Goal: Information Seeking & Learning: Learn about a topic

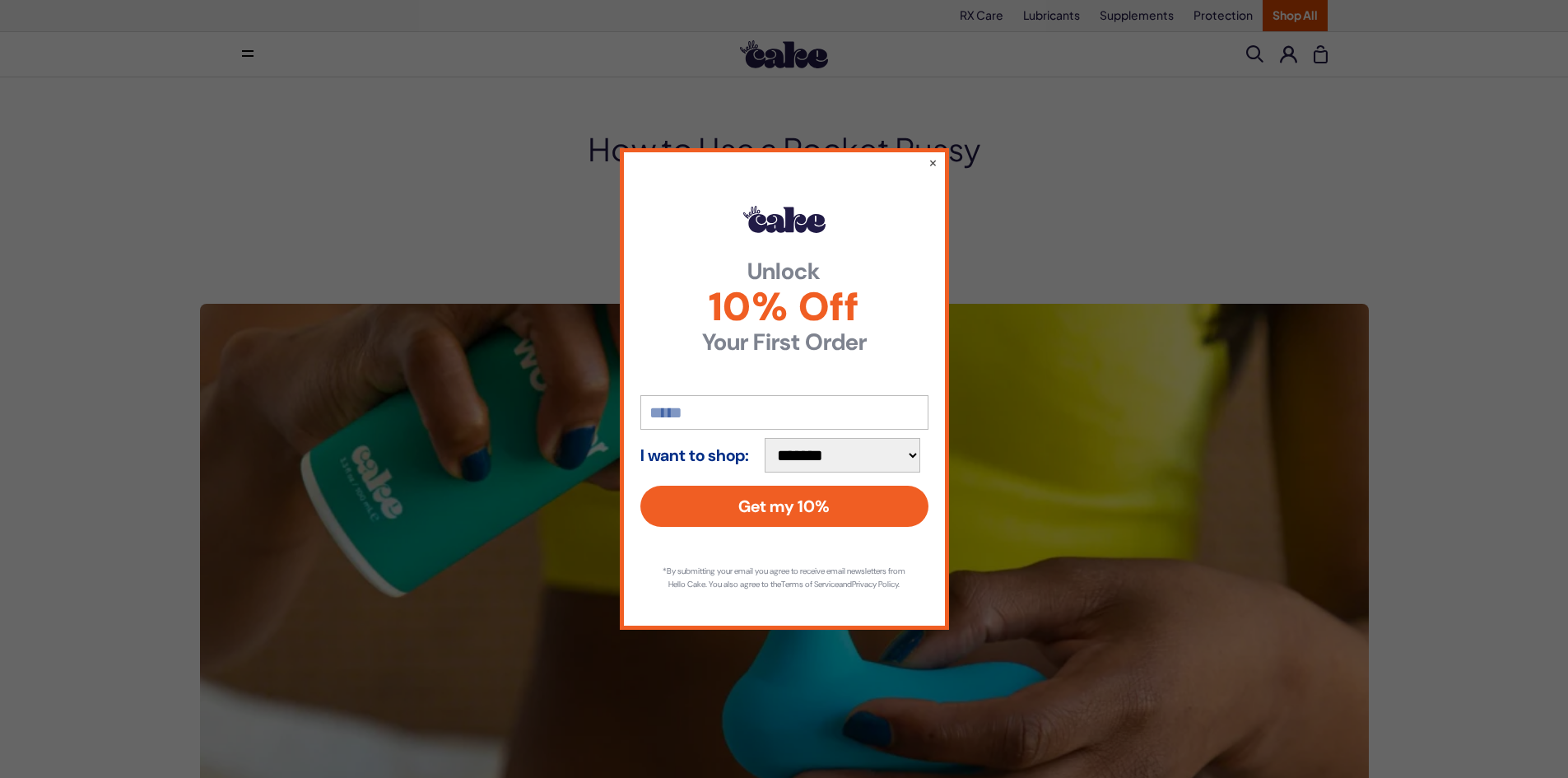
click at [1362, 125] on div "**********" at bounding box center [784, 389] width 1568 height 778
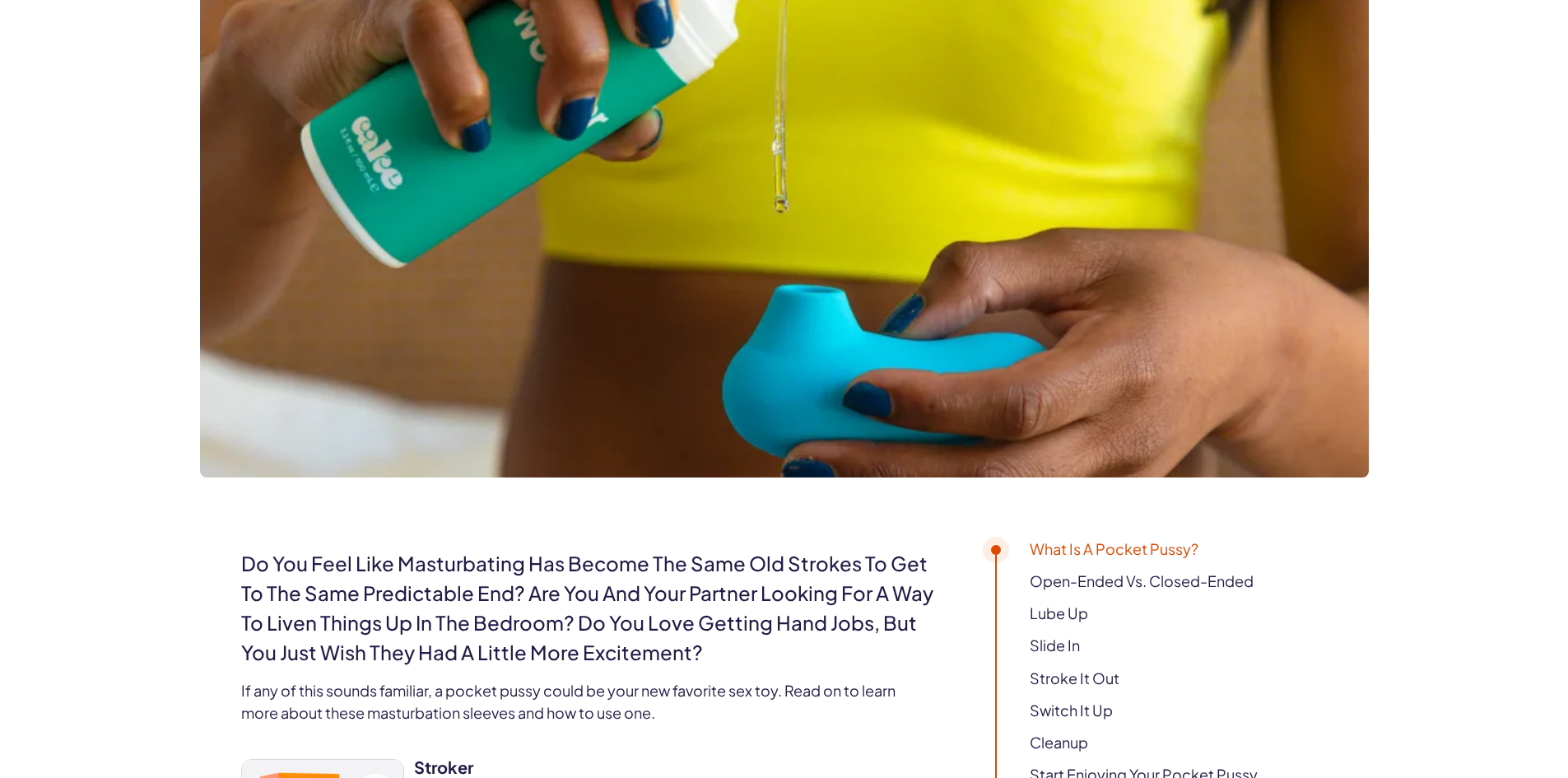
scroll to position [411, 0]
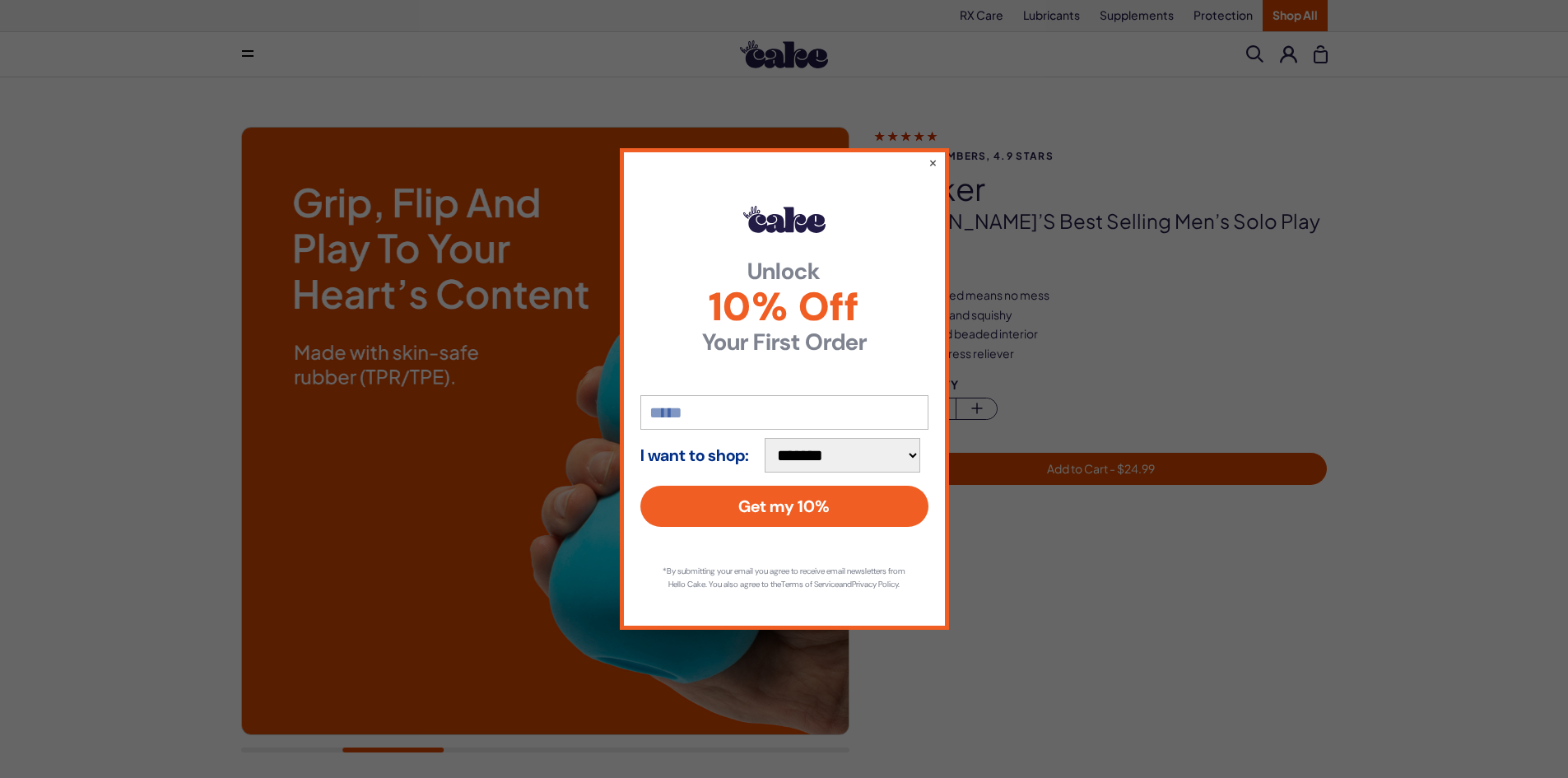
click at [925, 152] on div "**********" at bounding box center [784, 388] width 329 height 480
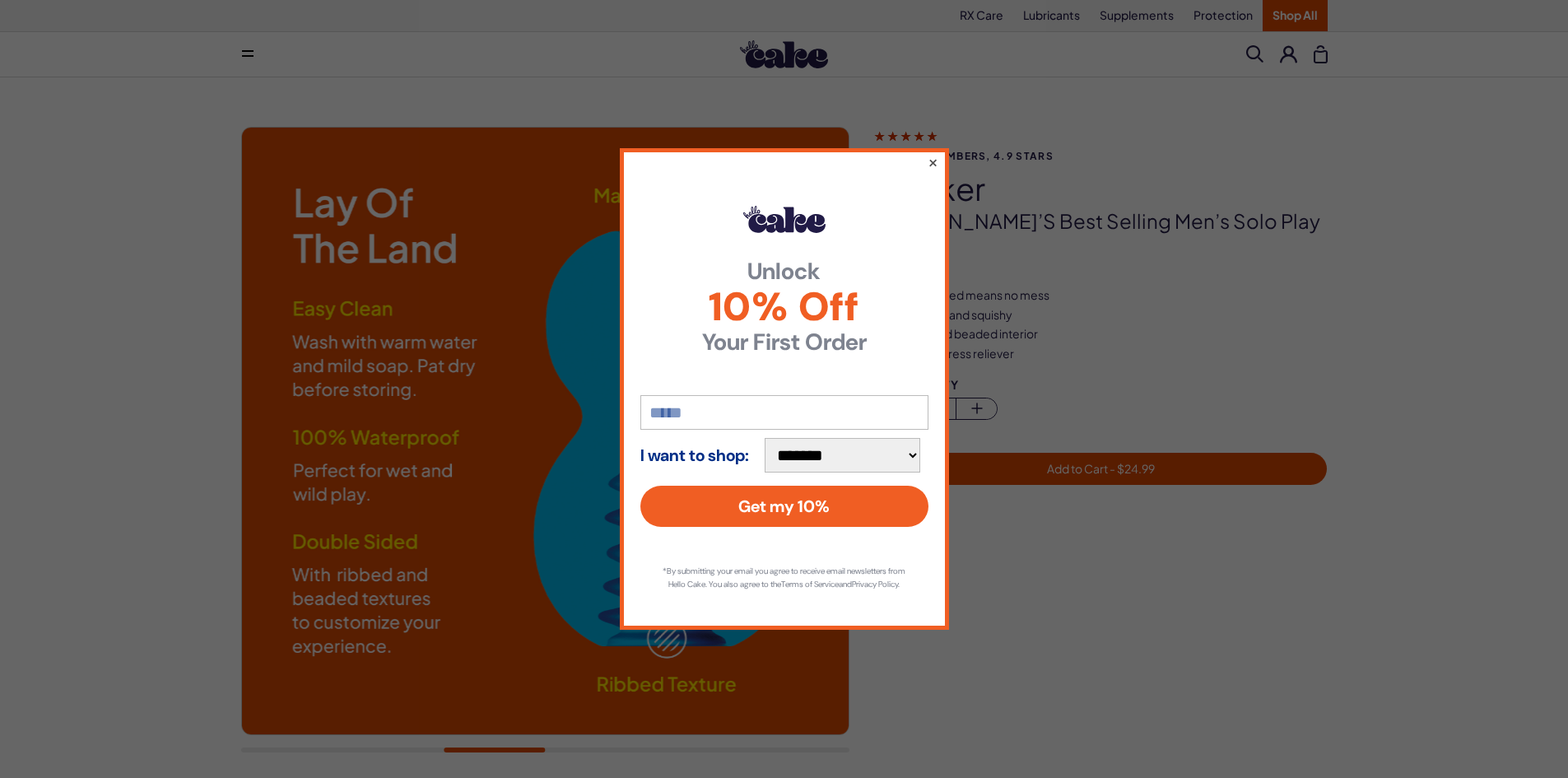
click at [936, 153] on button "×" at bounding box center [931, 162] width 10 height 20
